Goal: Task Accomplishment & Management: Use online tool/utility

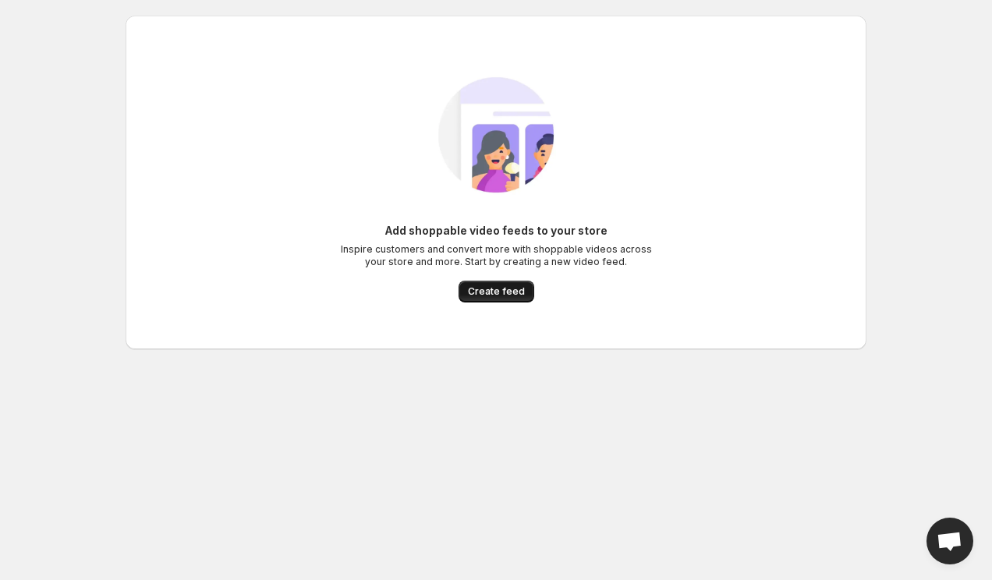
click at [494, 293] on span "Create feed" at bounding box center [496, 291] width 57 height 12
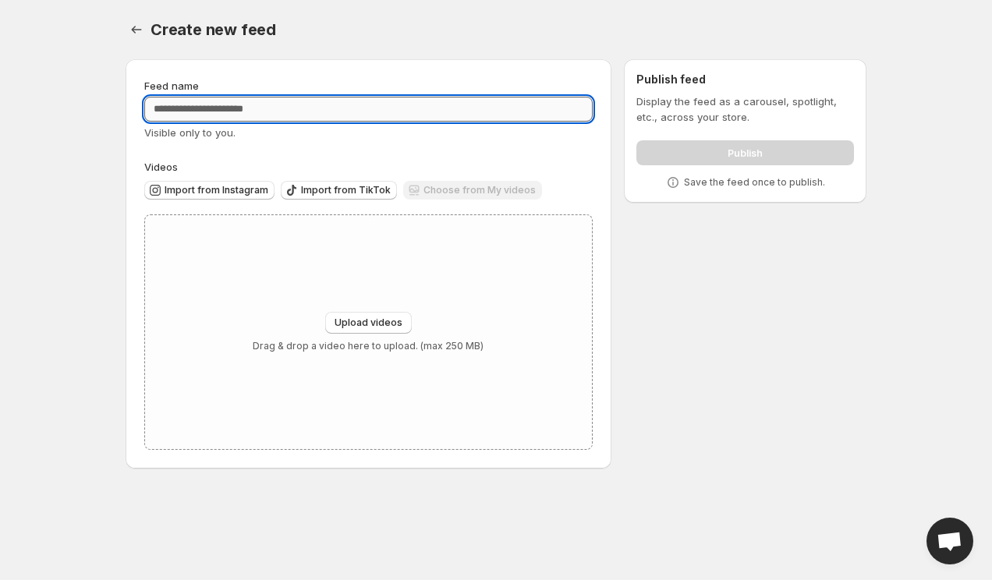
click at [234, 105] on input "Feed name" at bounding box center [368, 109] width 448 height 25
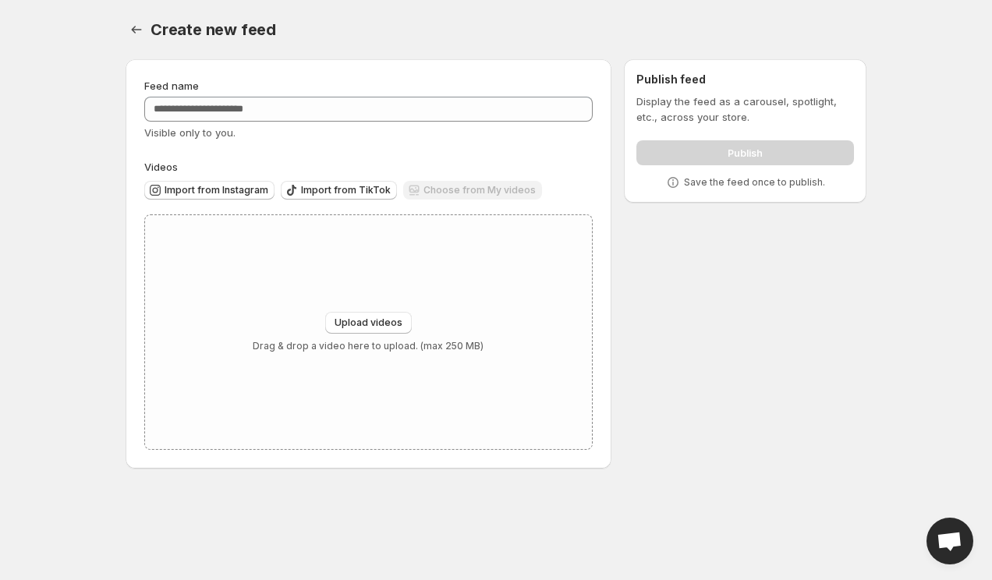
click at [66, 191] on body "Home Feeds Videos Subscription Settings Create new feed. This page is ready Cre…" at bounding box center [496, 290] width 992 height 580
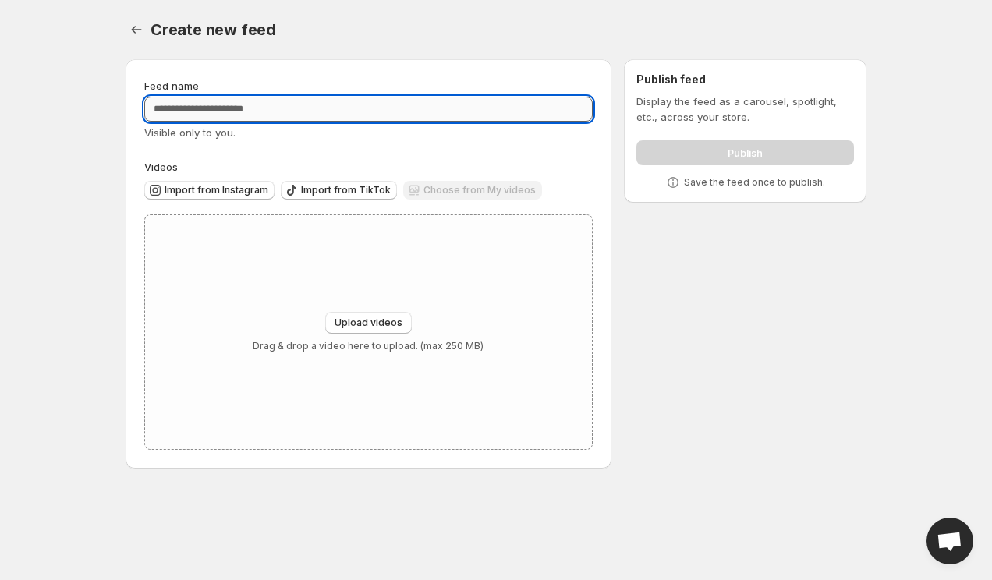
click at [238, 117] on input "Feed name" at bounding box center [368, 109] width 448 height 25
type input "*********"
click at [85, 214] on body "Home Feeds Videos Subscription Settings Create new feed. This page is ready Cre…" at bounding box center [496, 290] width 992 height 580
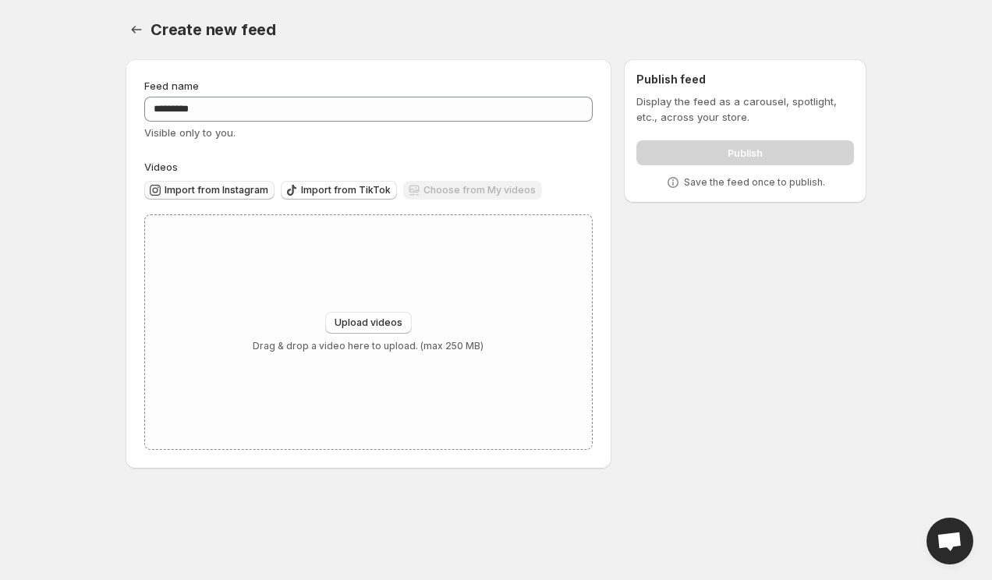
click at [204, 189] on span "Import from Instagram" at bounding box center [216, 190] width 104 height 12
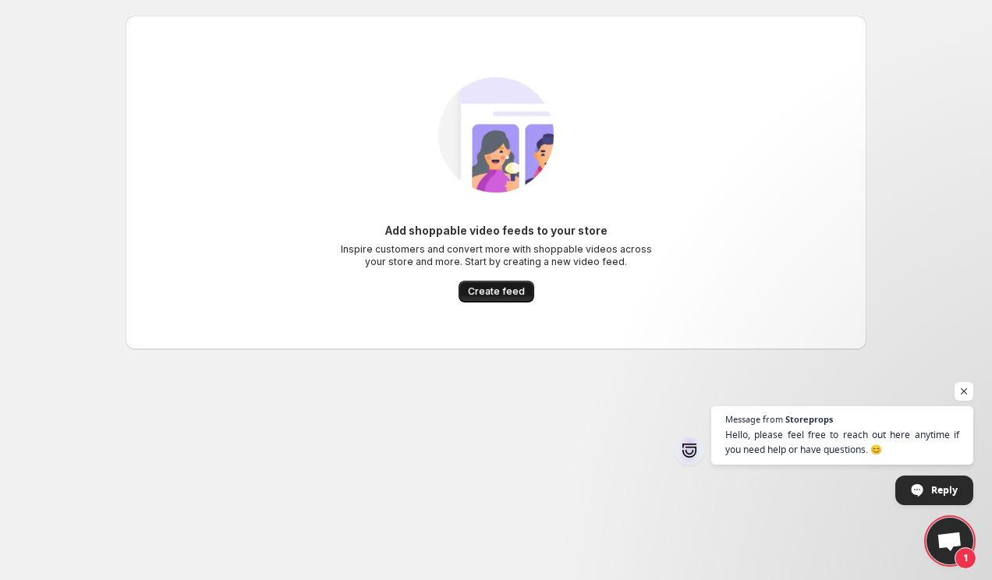
click at [500, 289] on span "Create feed" at bounding box center [496, 291] width 57 height 12
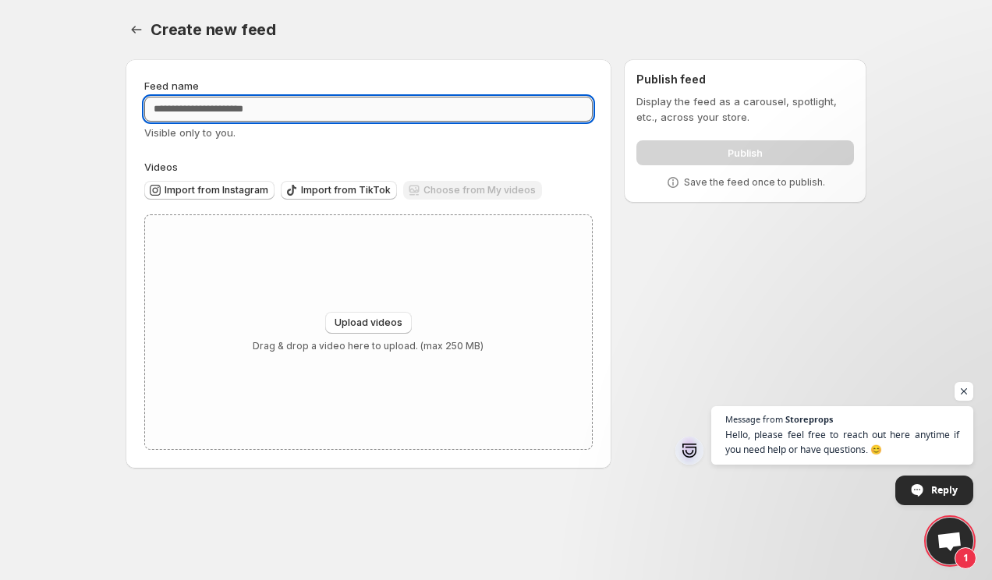
click at [216, 104] on input "Feed name" at bounding box center [368, 109] width 448 height 25
type input "*"
type input "*********"
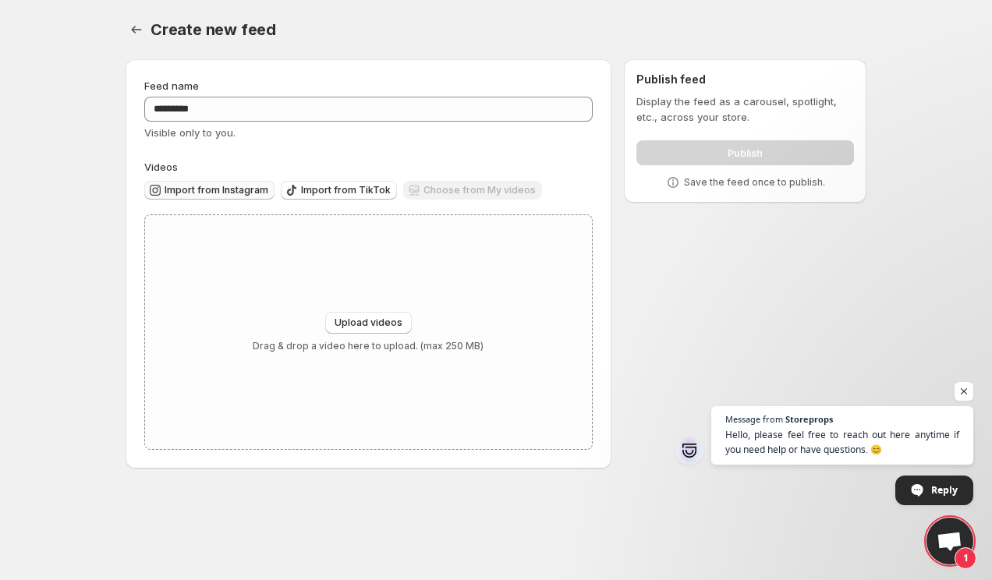
click at [218, 194] on span "Import from Instagram" at bounding box center [216, 190] width 104 height 12
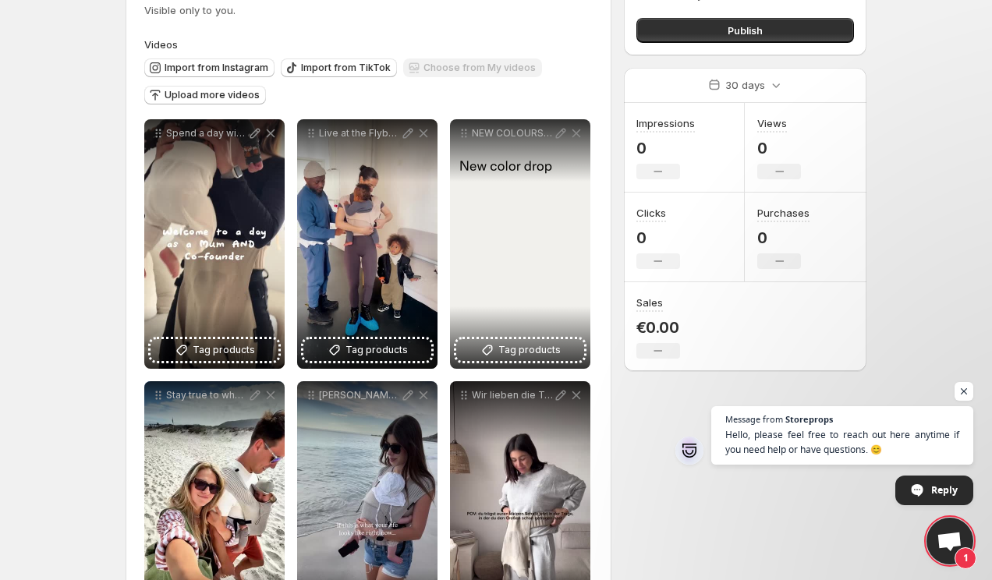
scroll to position [123, 0]
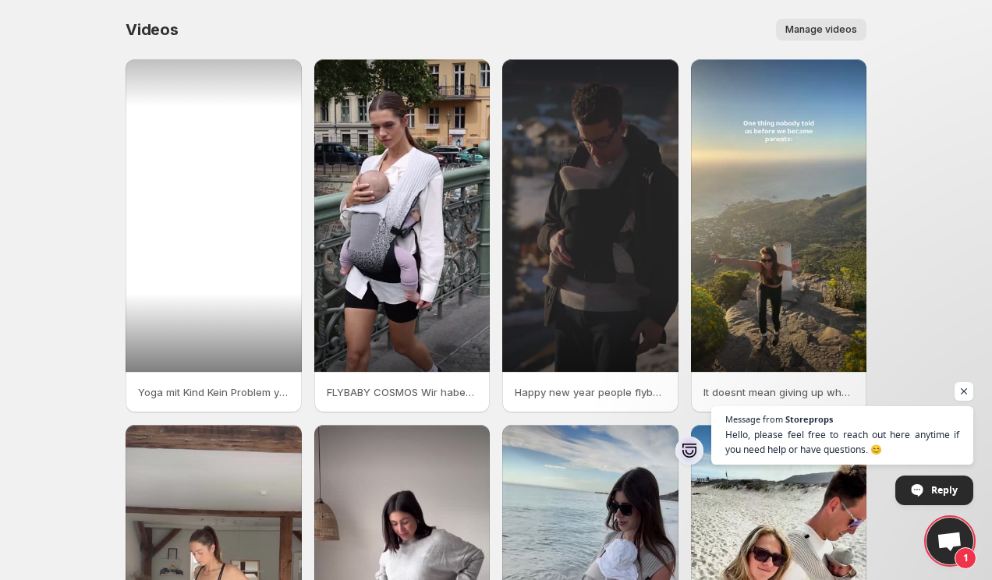
click at [246, 309] on div at bounding box center [214, 215] width 176 height 313
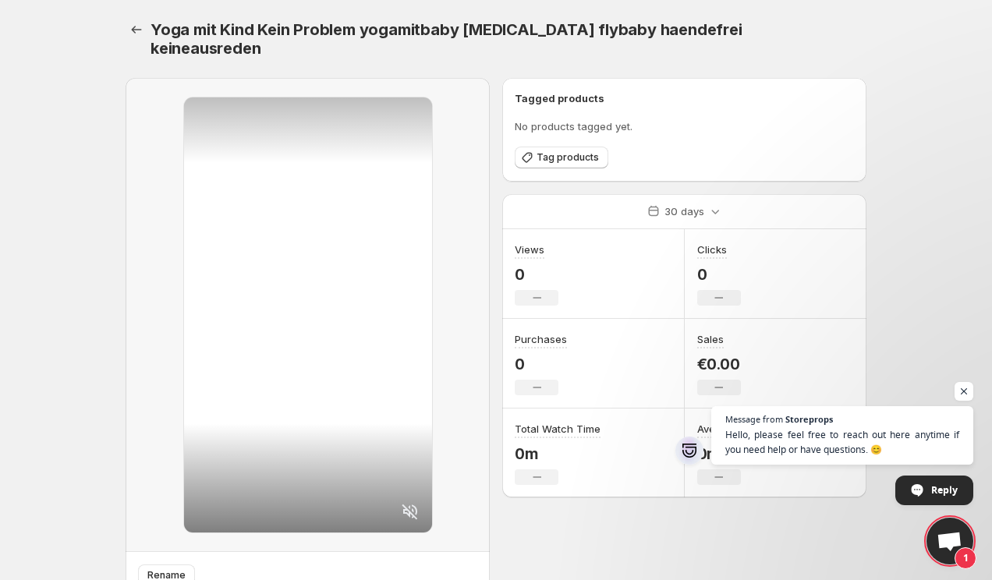
scroll to position [50, 0]
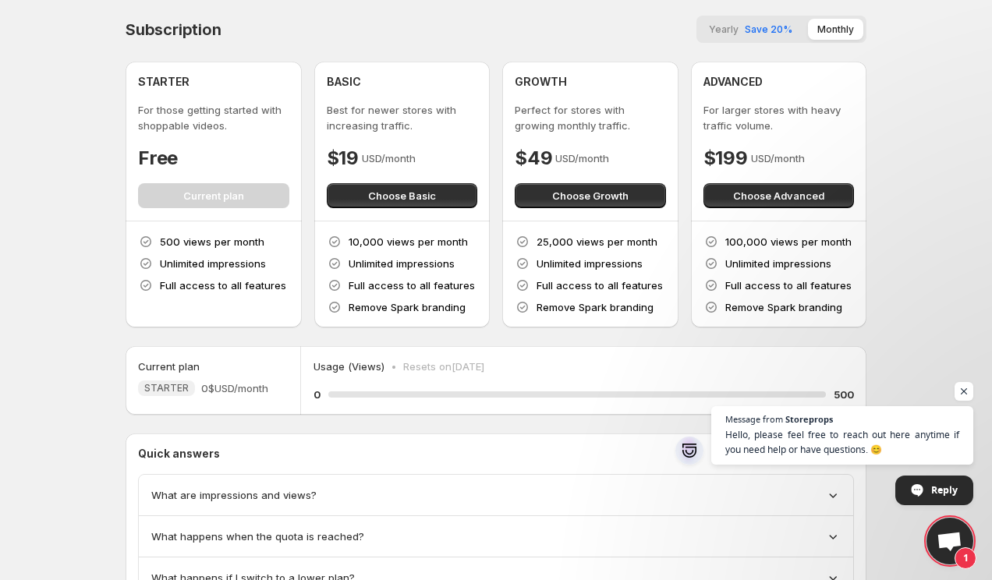
scroll to position [76, 0]
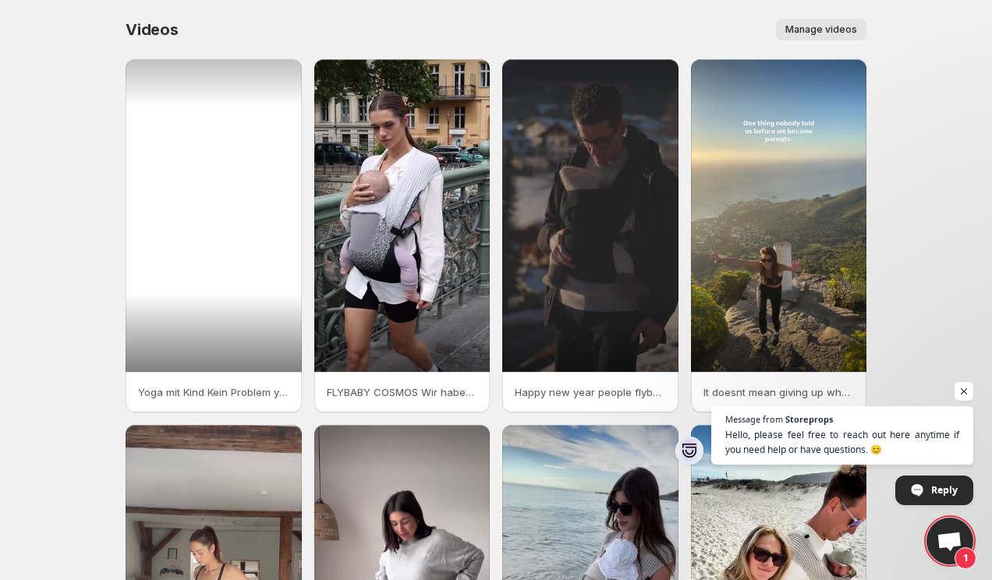
click at [187, 142] on div at bounding box center [214, 215] width 176 height 313
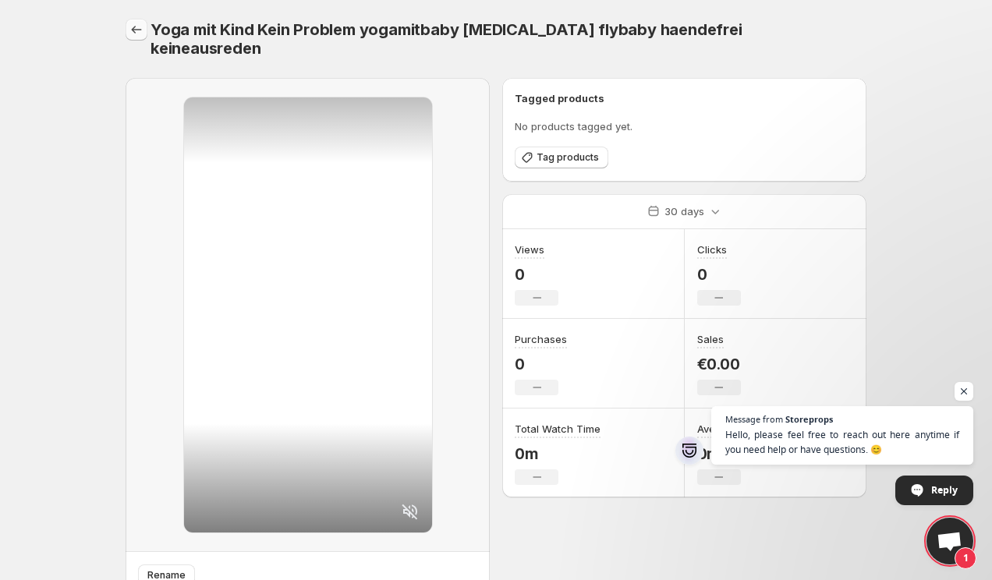
click at [140, 35] on icon "Settings" at bounding box center [137, 30] width 16 height 16
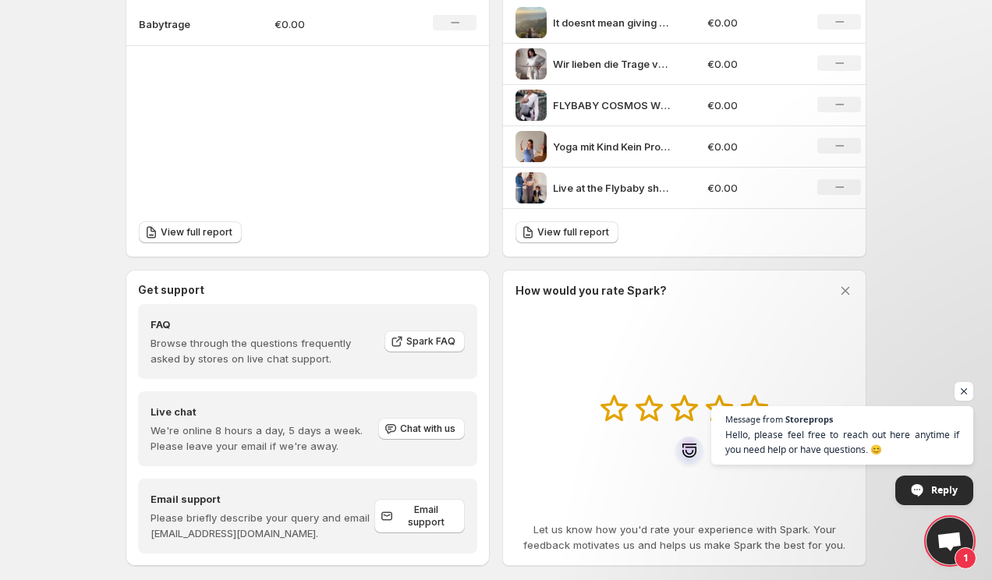
scroll to position [615, 0]
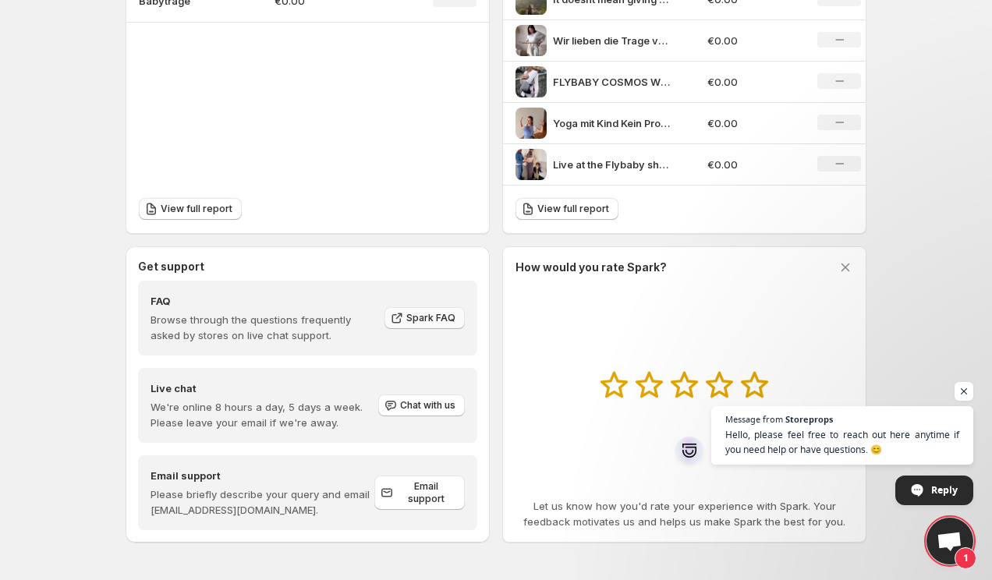
click at [408, 312] on link "Spark FAQ" at bounding box center [424, 318] width 80 height 22
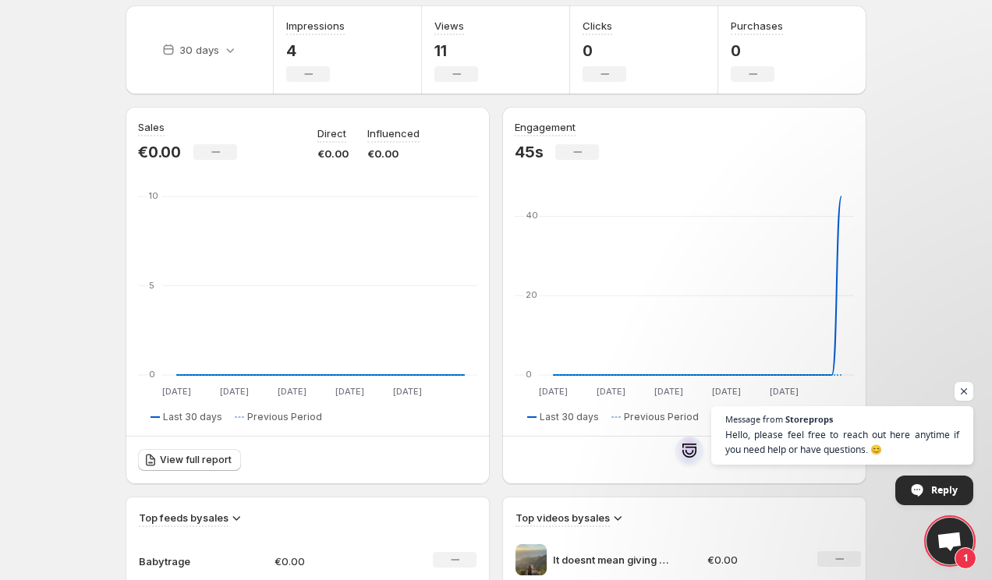
scroll to position [0, 0]
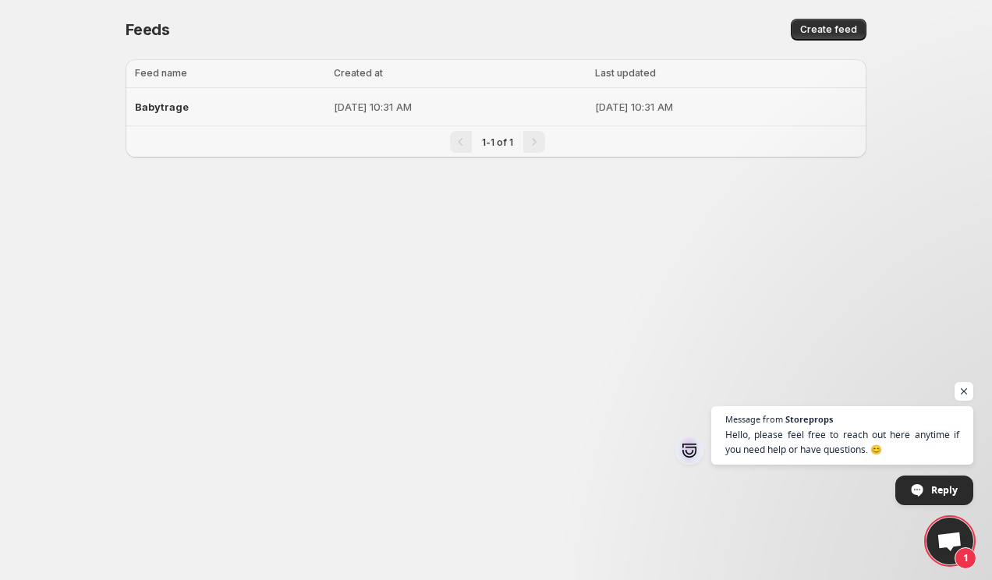
click at [165, 102] on span "Babytrage" at bounding box center [162, 107] width 54 height 12
